Goal: Information Seeking & Learning: Learn about a topic

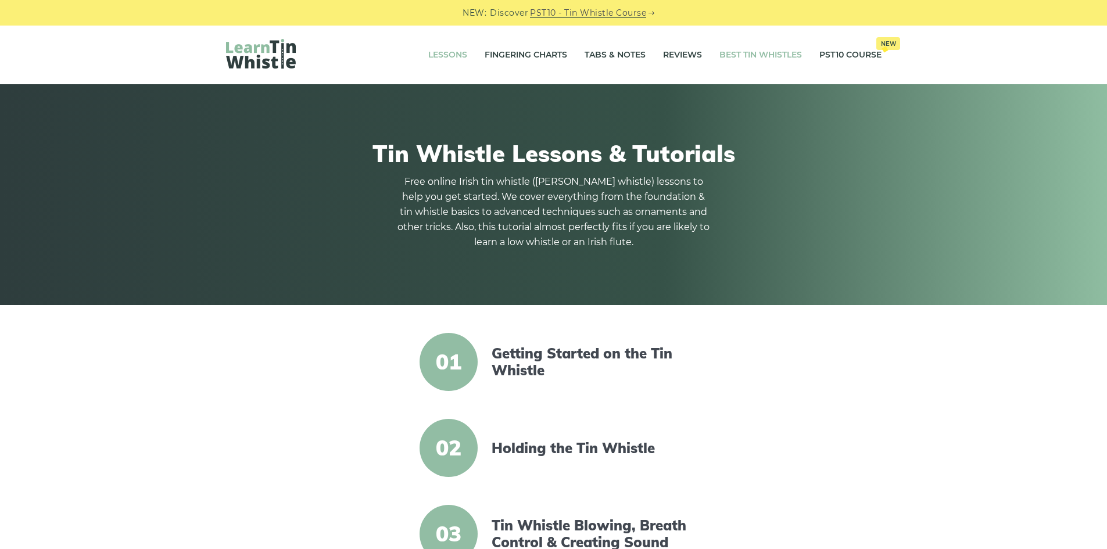
click at [740, 63] on link "Best Tin Whistles" at bounding box center [760, 55] width 83 height 29
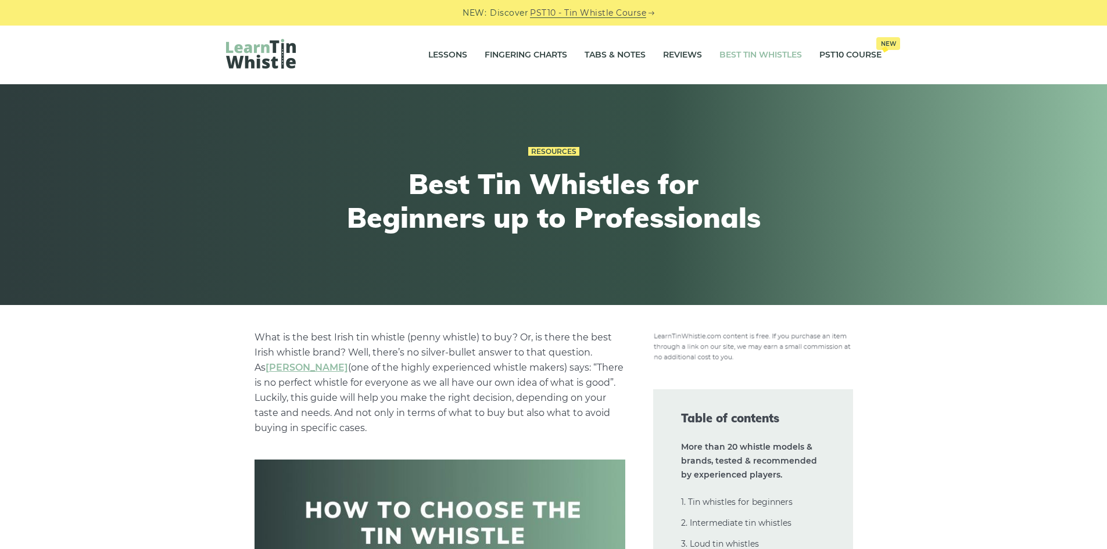
click at [268, 58] on img at bounding box center [261, 54] width 70 height 30
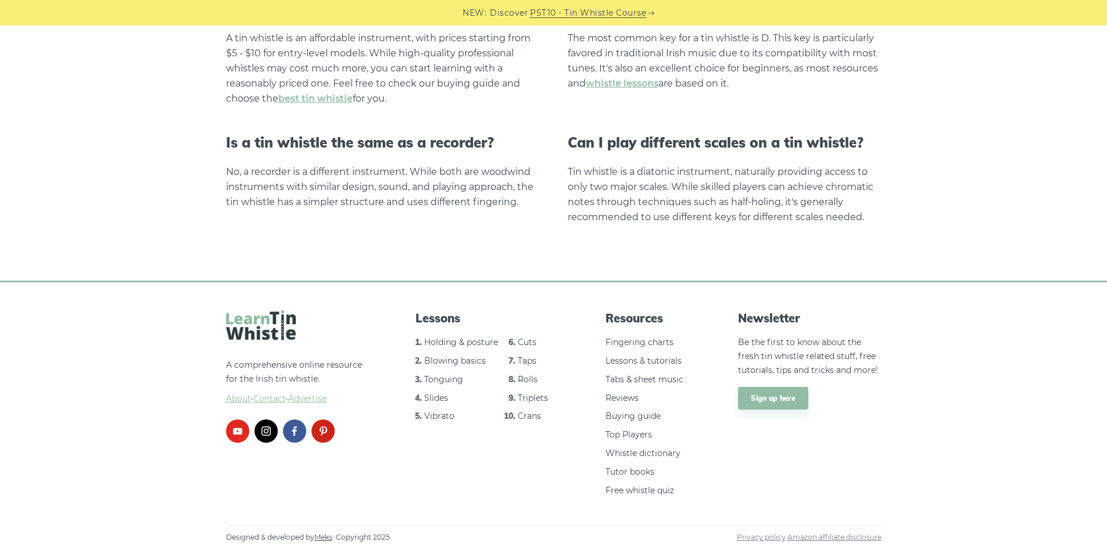
scroll to position [2296, 0]
click at [615, 418] on link "Buying guide" at bounding box center [633, 416] width 55 height 10
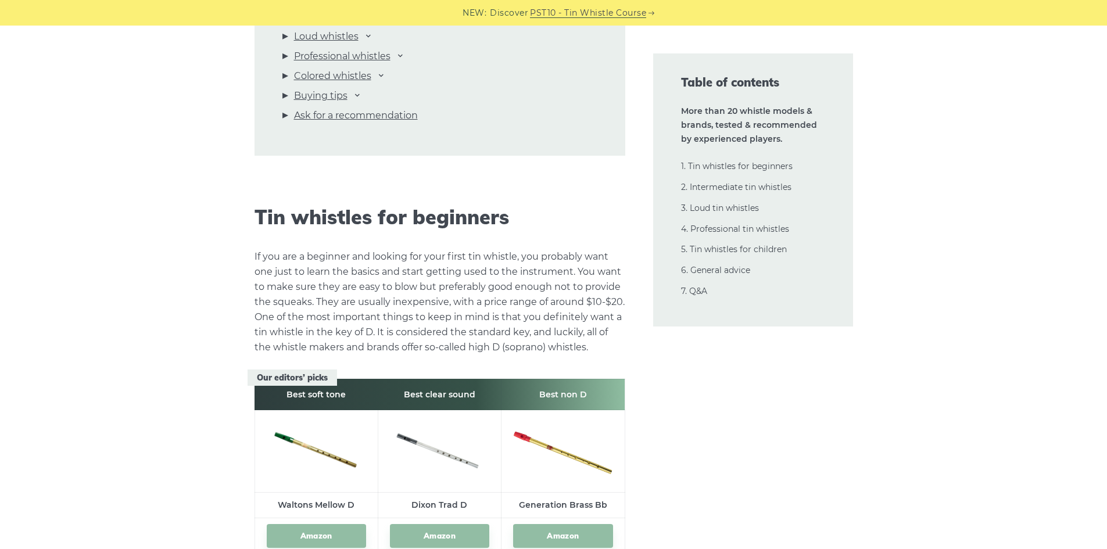
scroll to position [1860, 0]
